Goal: Task Accomplishment & Management: Use online tool/utility

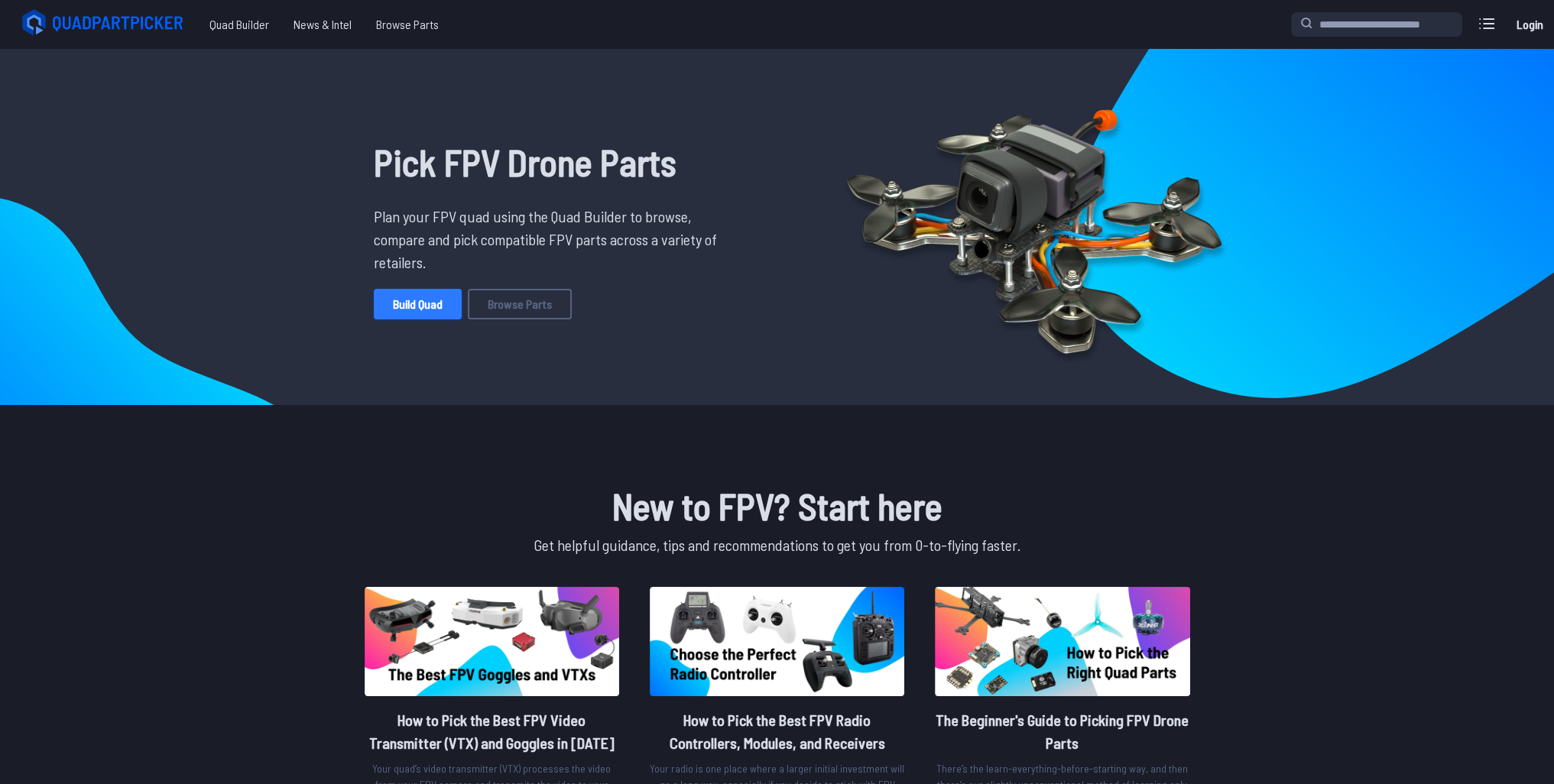
click at [433, 312] on link "Build Quad" at bounding box center [417, 304] width 88 height 31
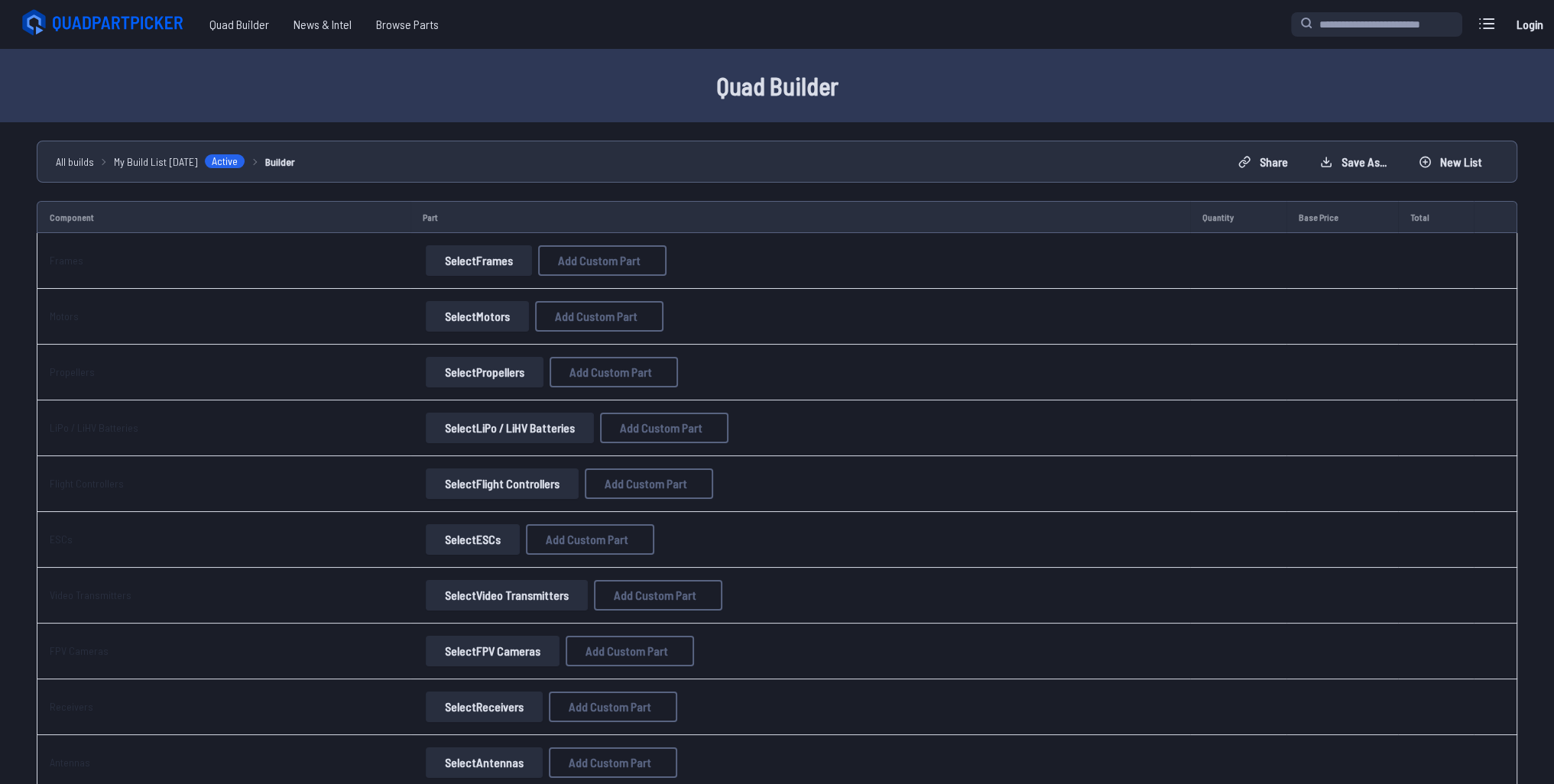
click at [450, 258] on button "Select Frames" at bounding box center [479, 261] width 106 height 31
click at [472, 265] on button "Select Frames" at bounding box center [479, 261] width 106 height 31
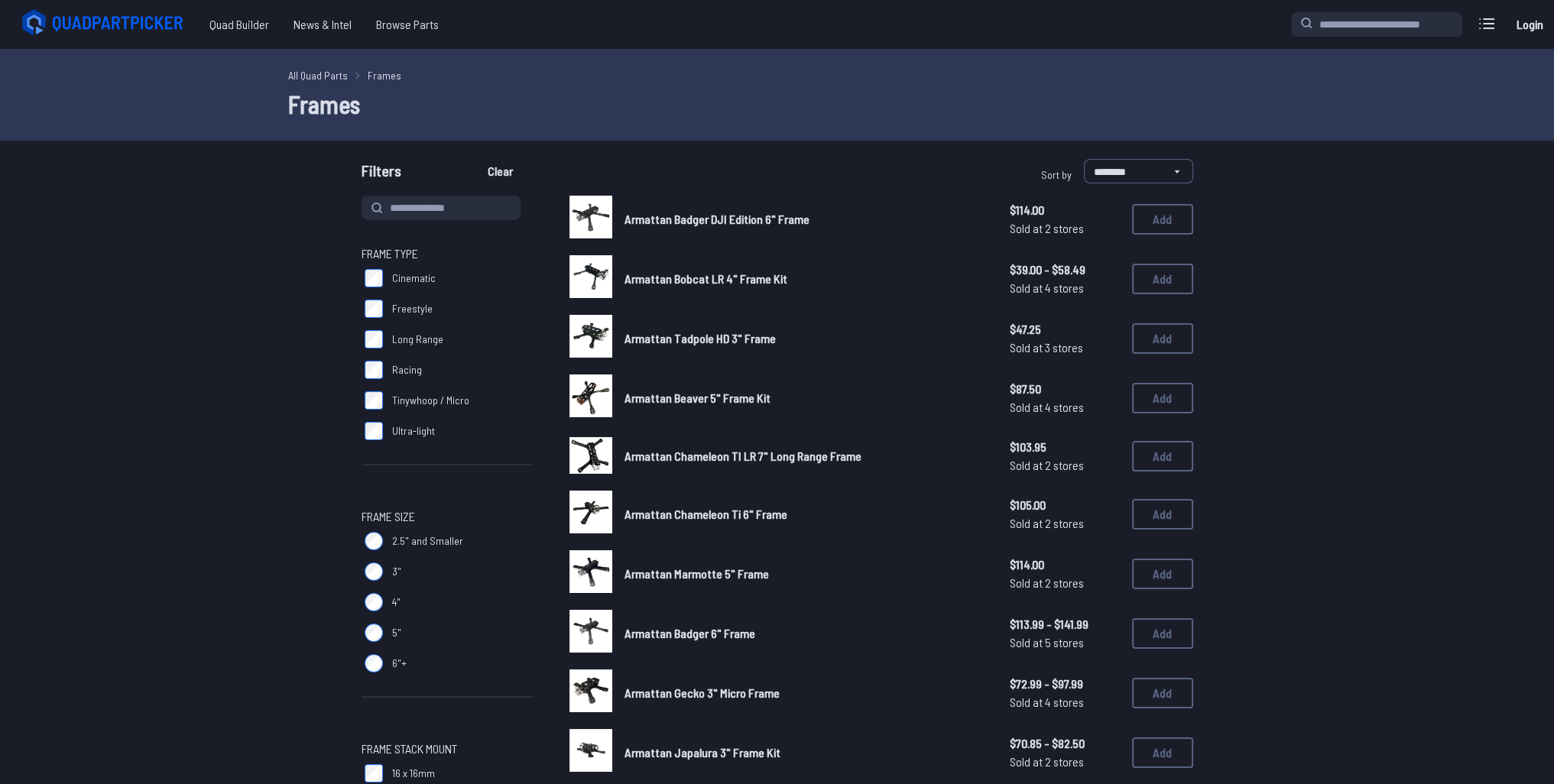
click at [471, 265] on label "Cinematic" at bounding box center [447, 278] width 171 height 31
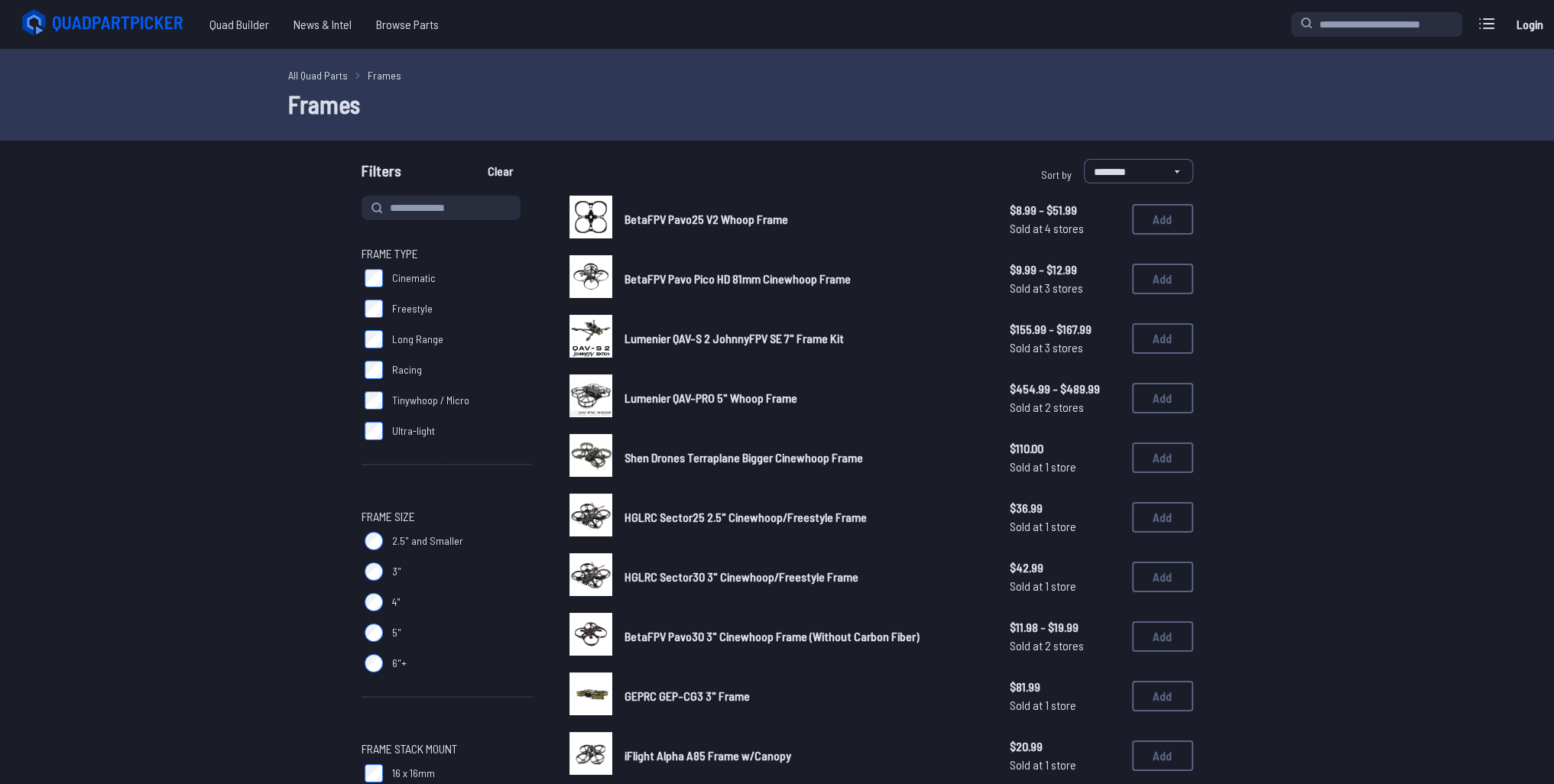
click at [363, 340] on label "Long Range" at bounding box center [447, 339] width 171 height 31
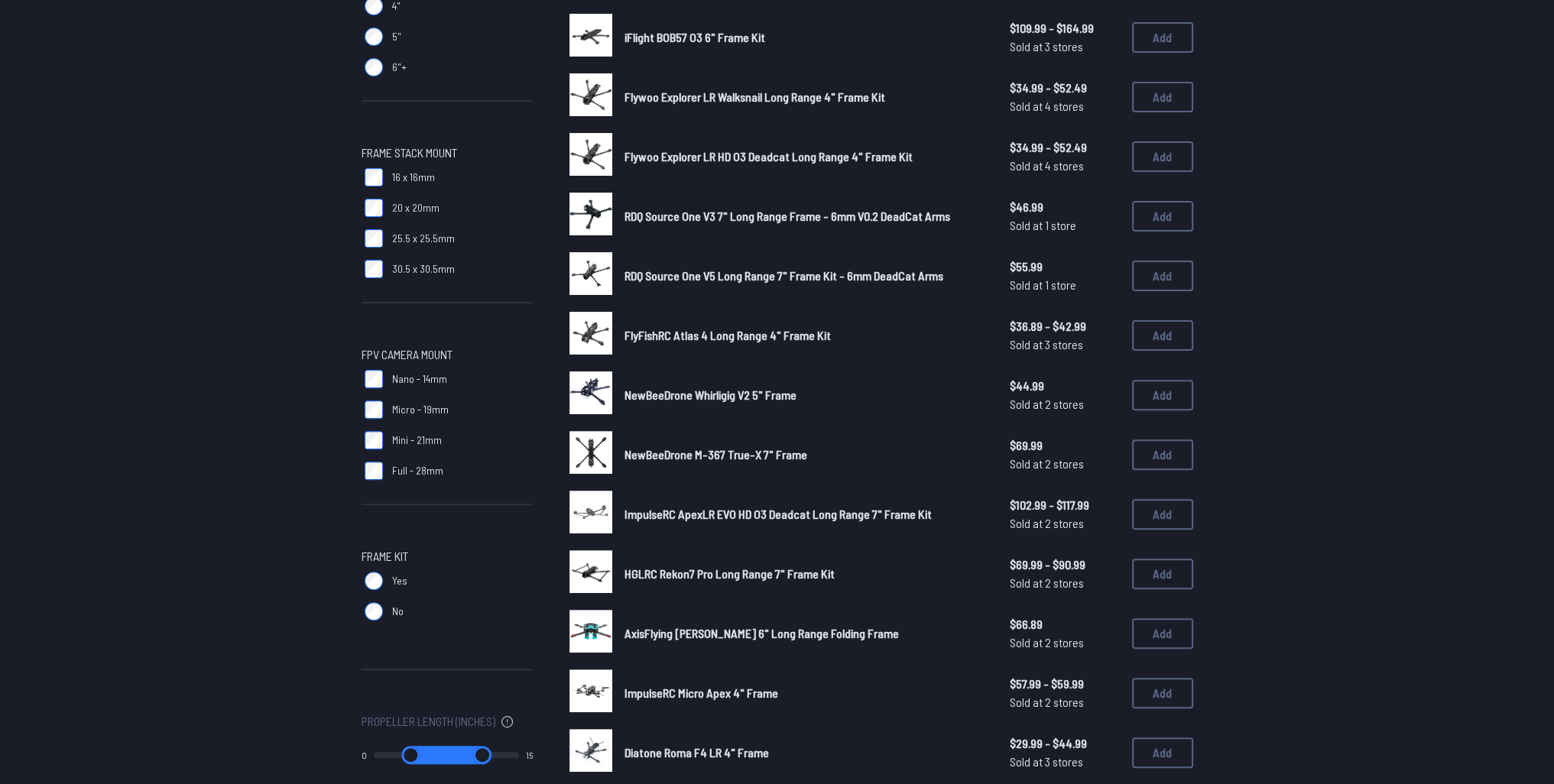
scroll to position [687, 0]
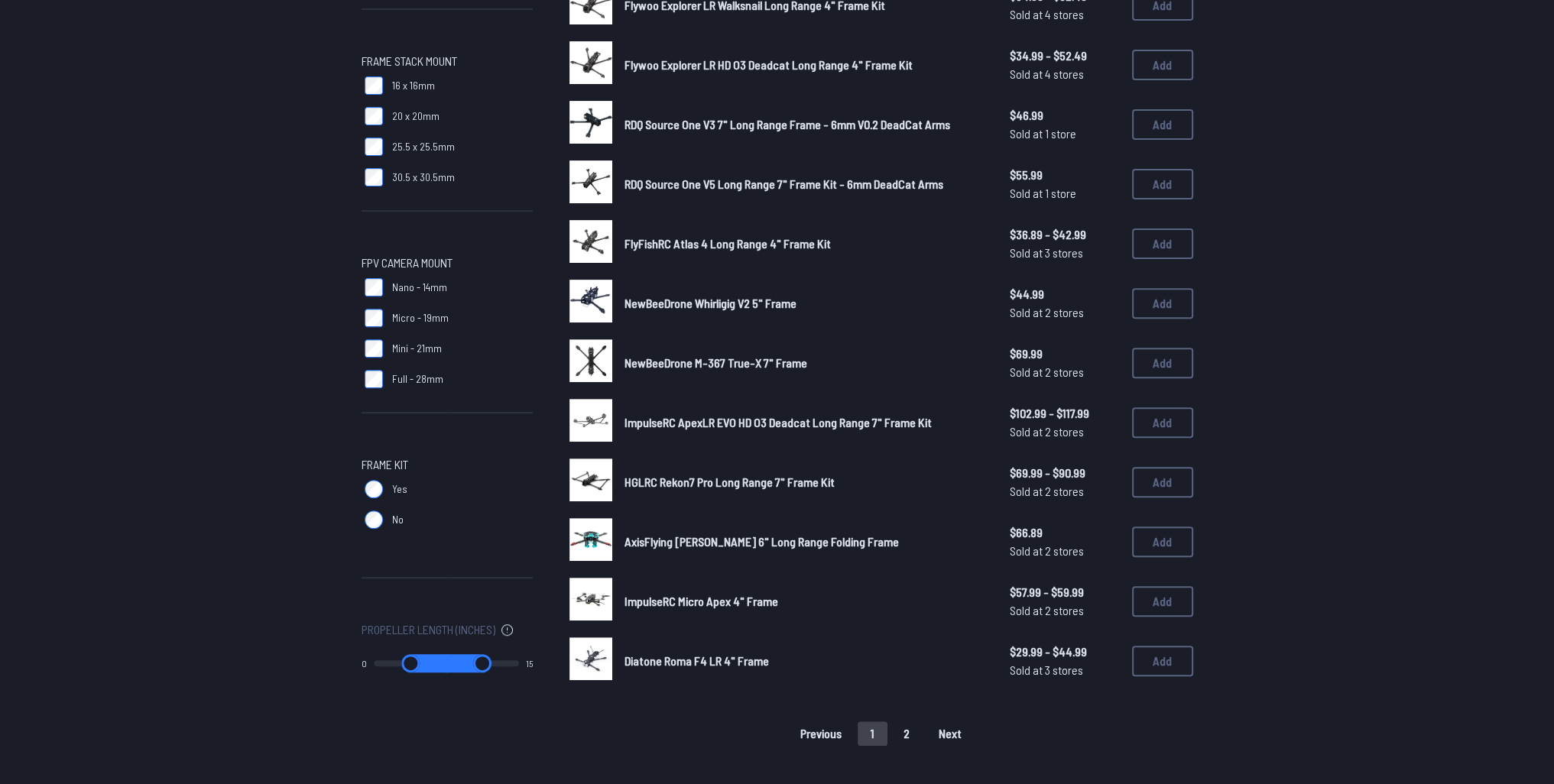
click at [903, 734] on button "2" at bounding box center [906, 733] width 32 height 25
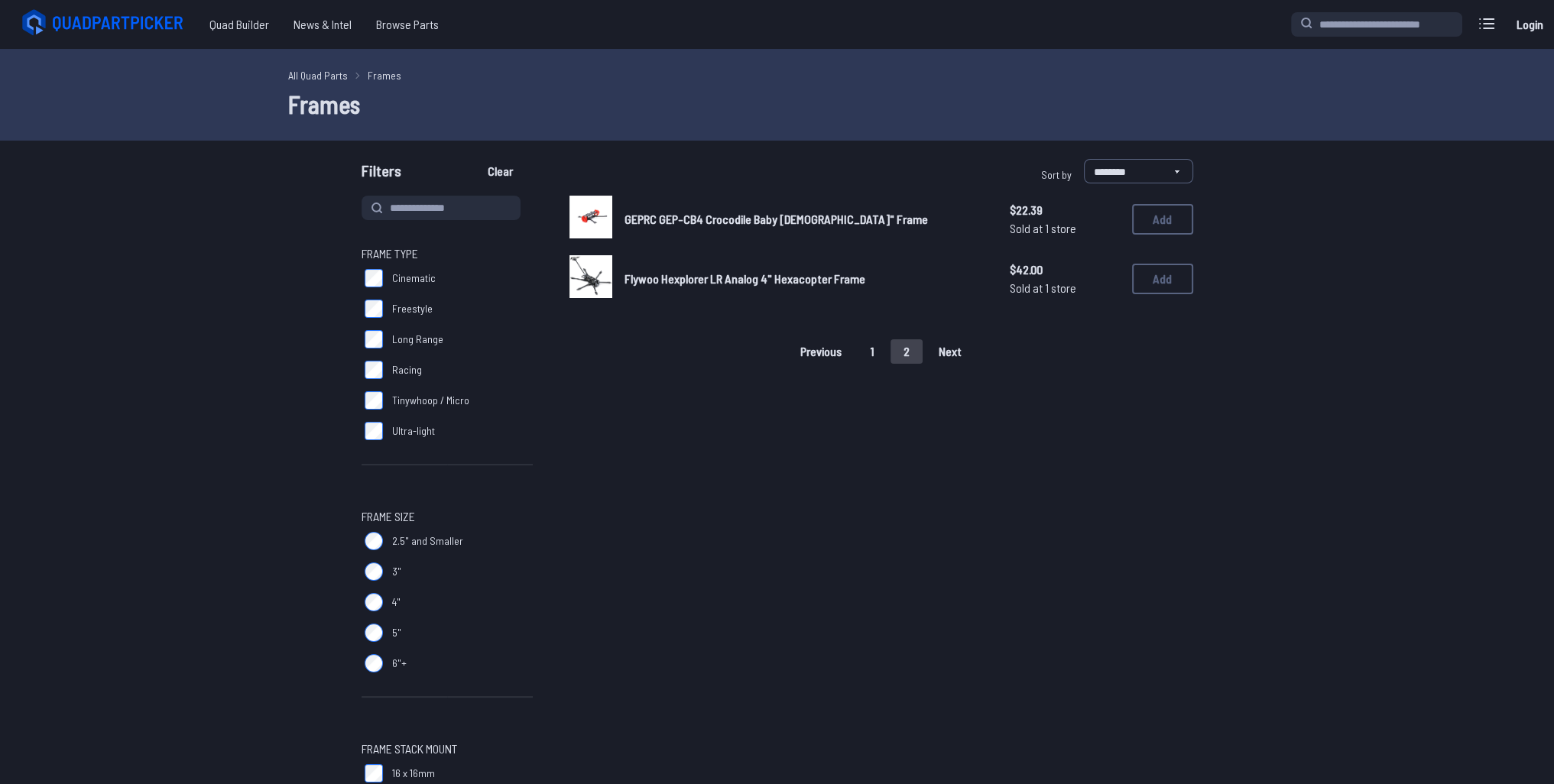
click at [862, 344] on button "1" at bounding box center [872, 351] width 30 height 25
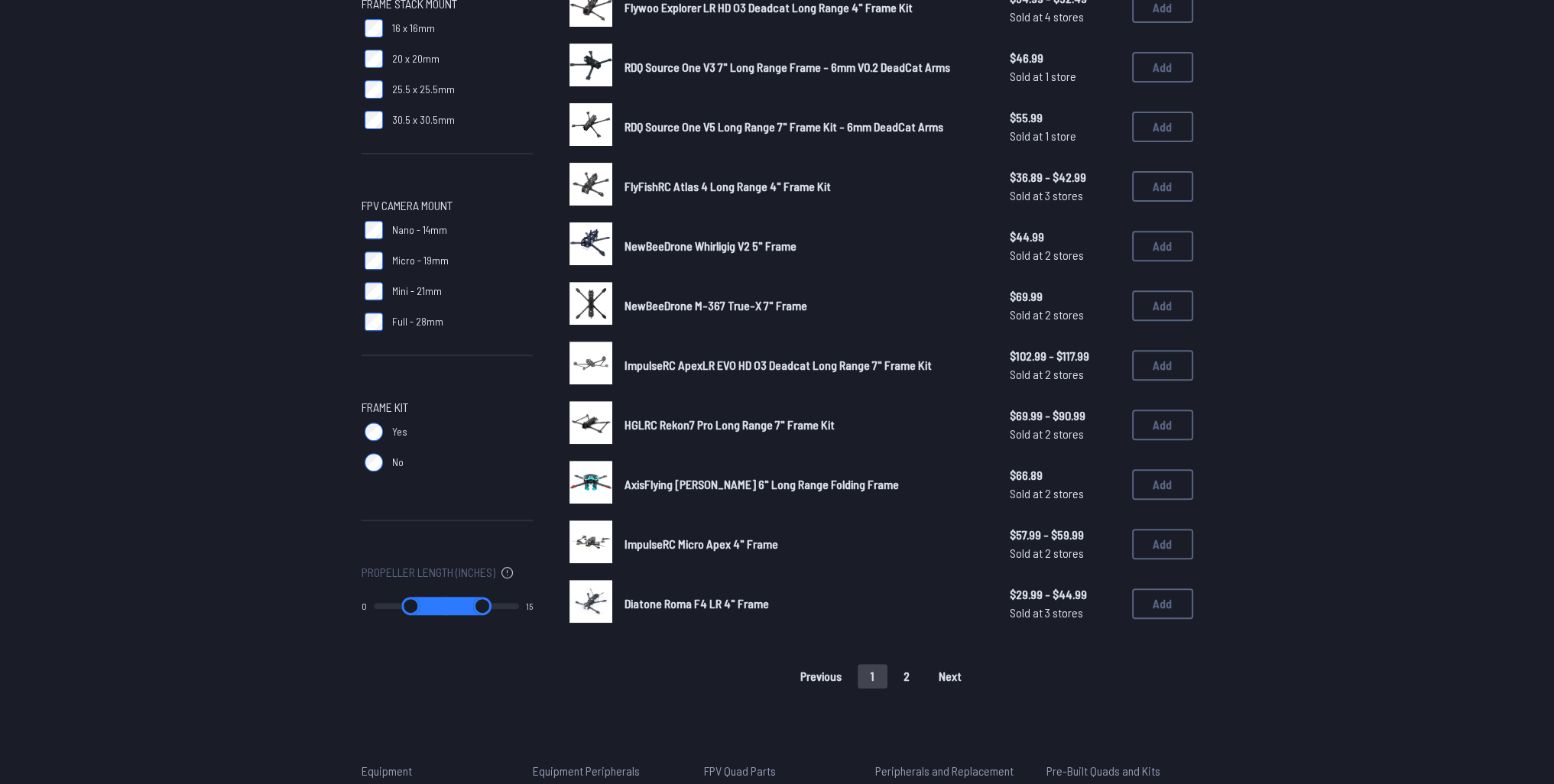
scroll to position [764, 0]
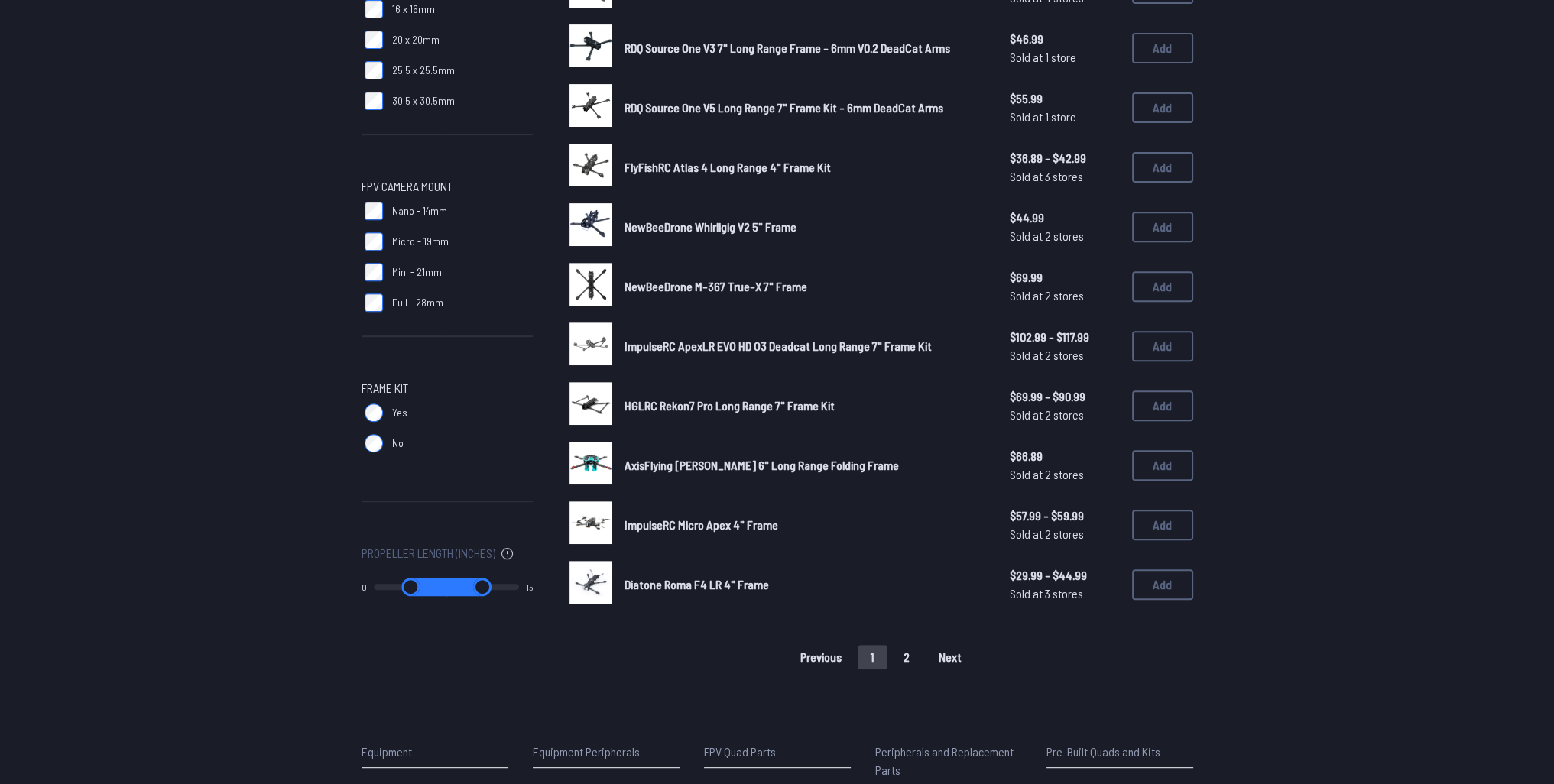
click at [747, 407] on span "HGLRC Rekon7 Pro Long Range 7" Frame Kit" at bounding box center [730, 405] width 210 height 15
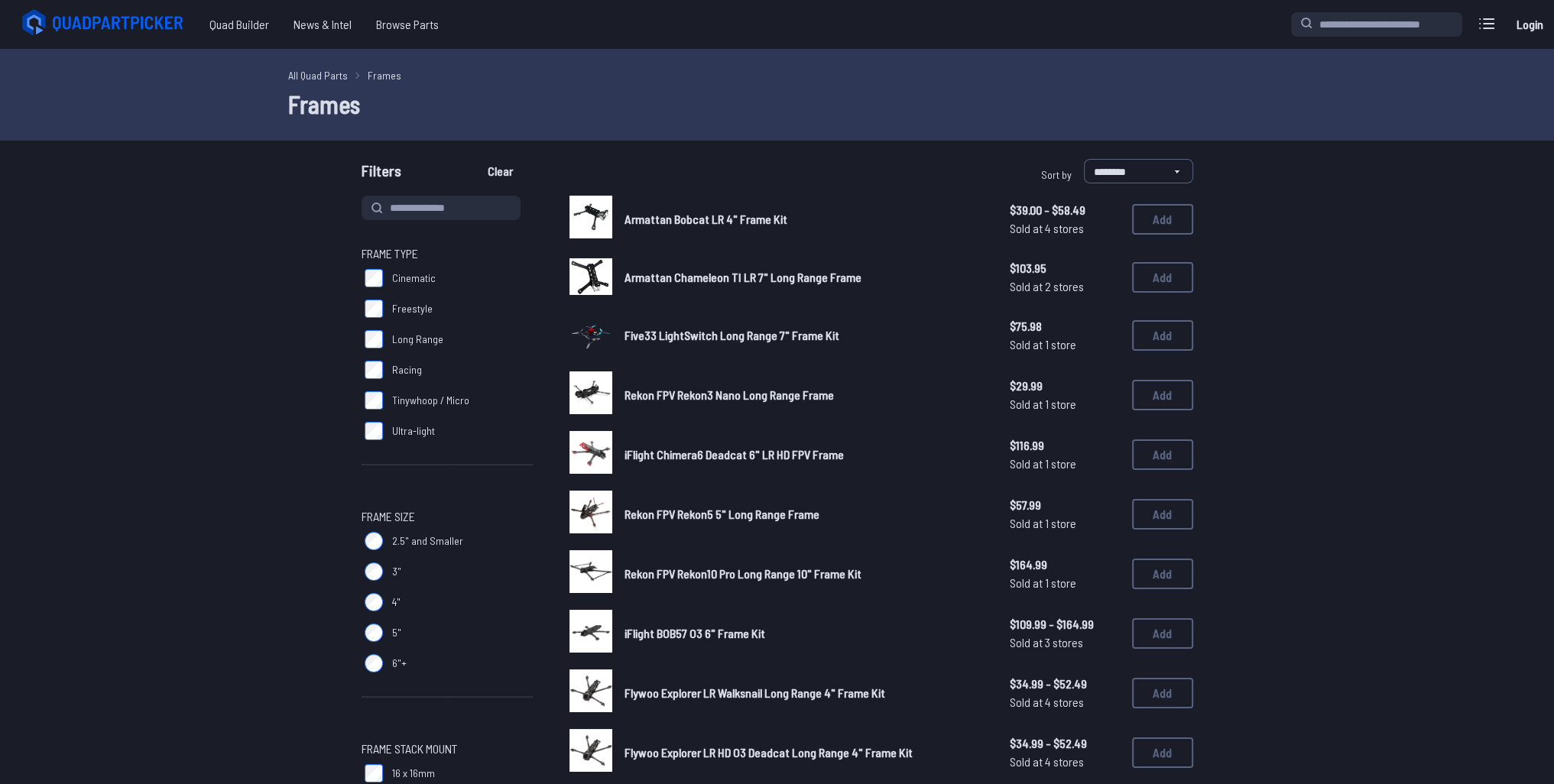
scroll to position [764, 0]
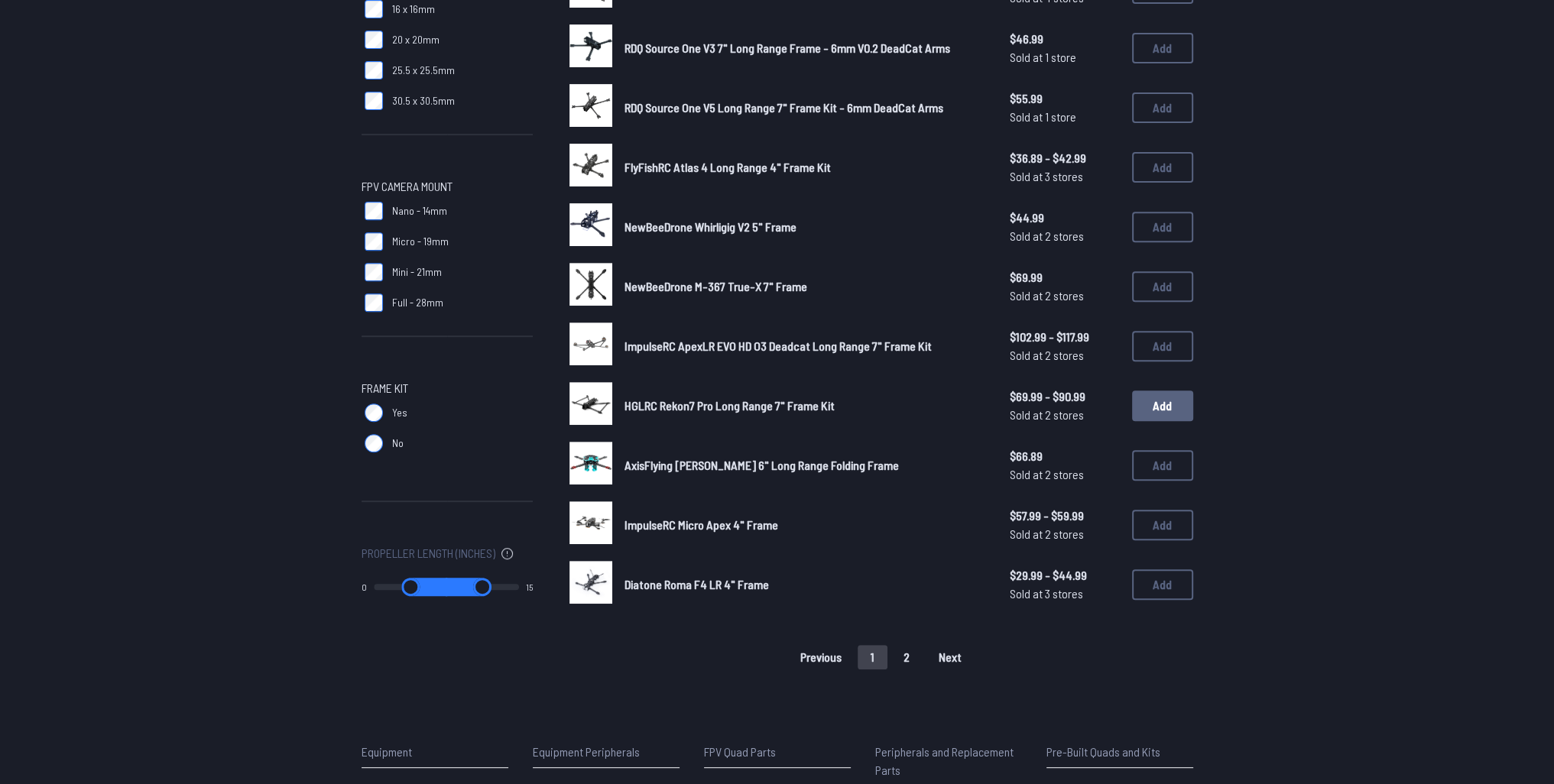
click at [1152, 401] on button "Add" at bounding box center [1163, 406] width 61 height 31
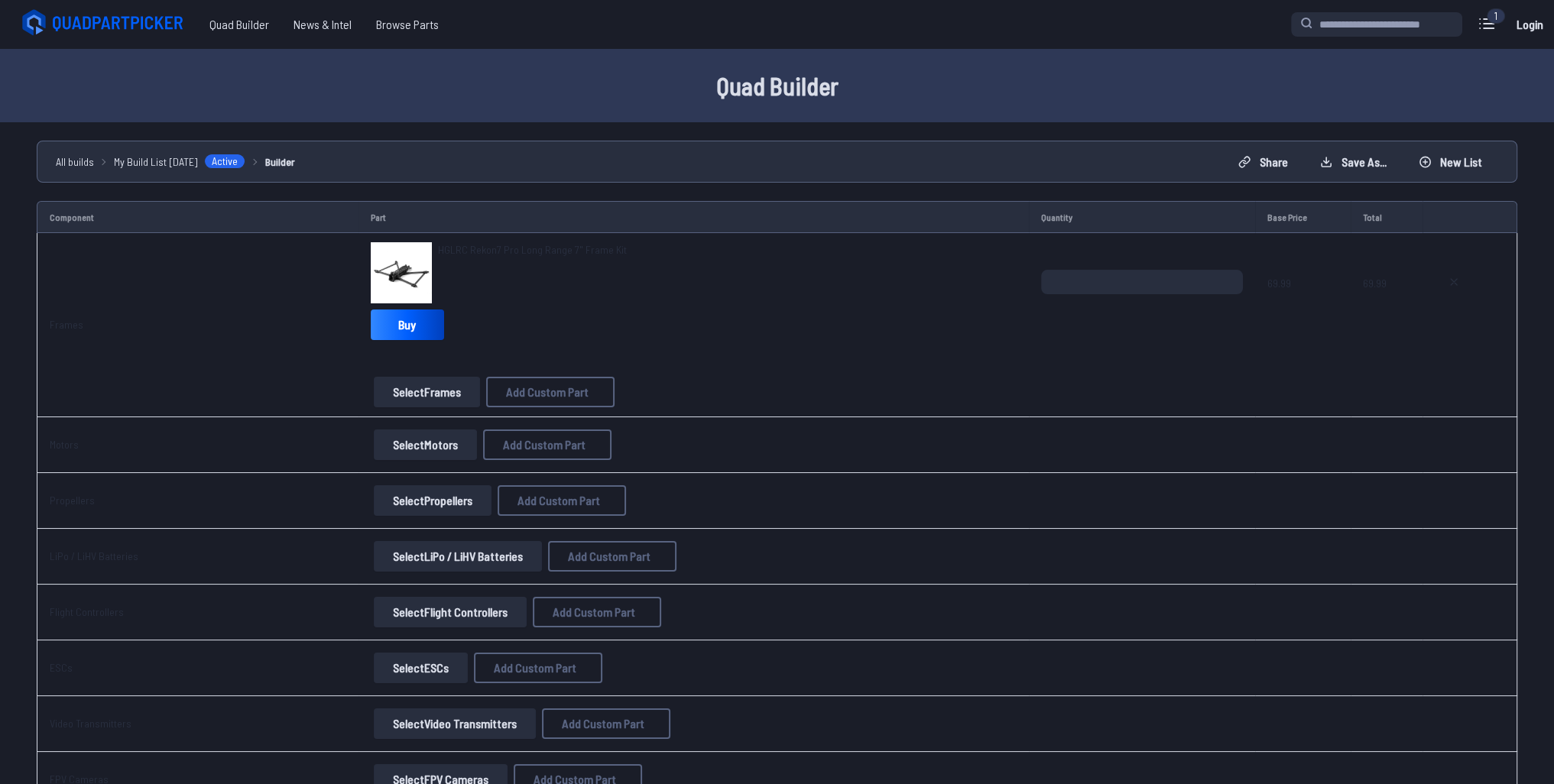
click at [431, 447] on button "Select Motors" at bounding box center [425, 445] width 103 height 31
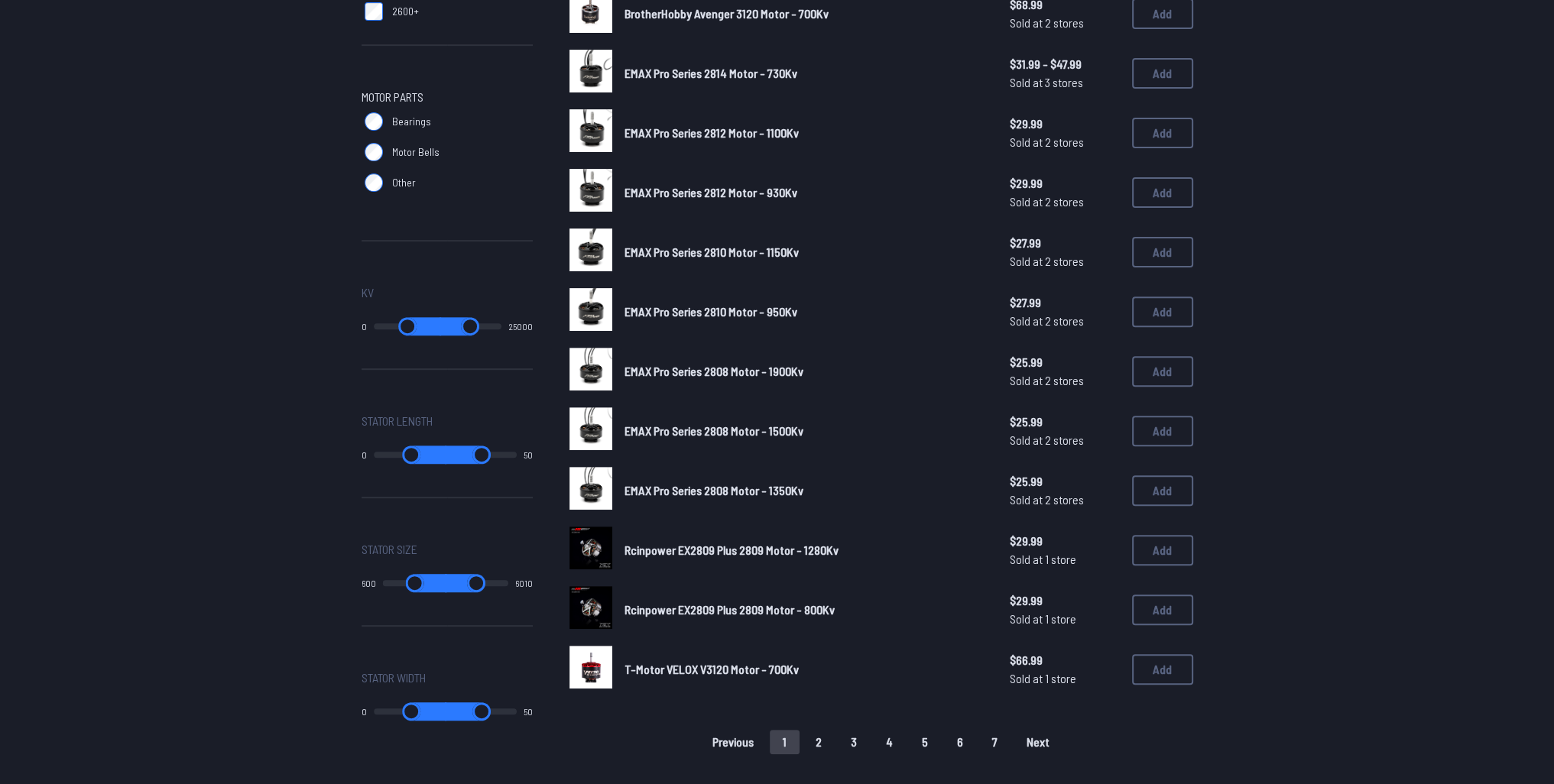
scroll to position [687, 0]
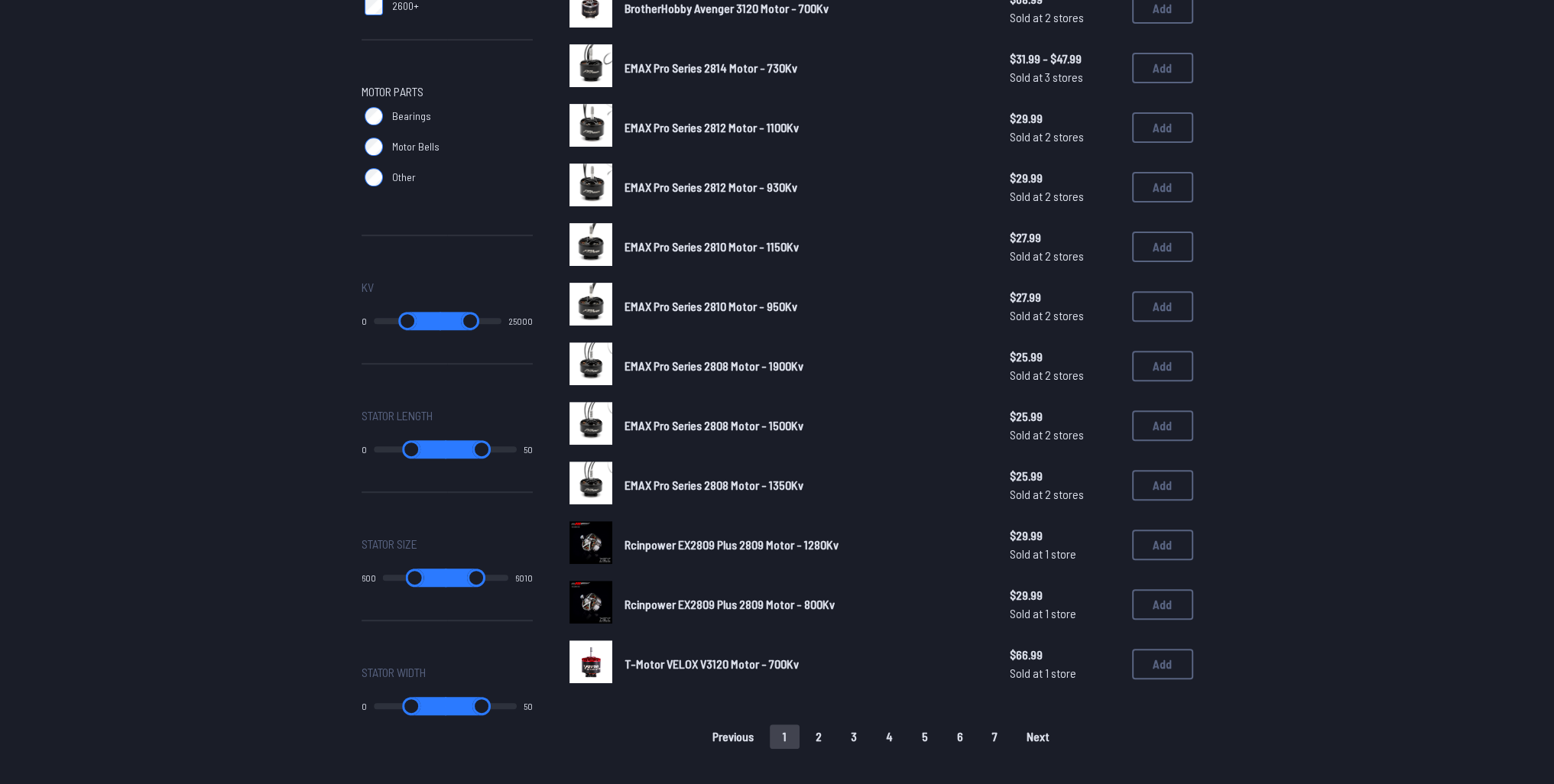
click at [731, 544] on span "Rcinpower EX2809 Plus 2809 Motor - 1280Kv" at bounding box center [731, 544] width 214 height 15
